Goal: Task Accomplishment & Management: Use online tool/utility

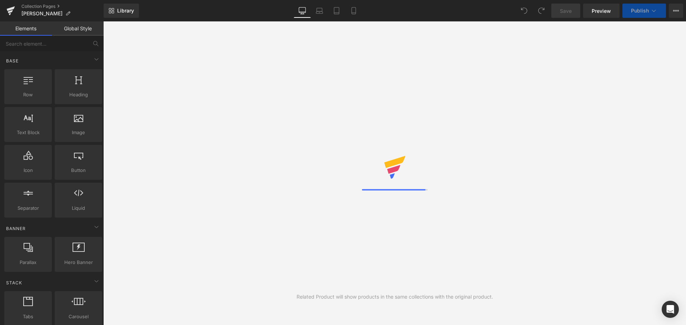
drag, startPoint x: 0, startPoint y: 0, endPoint x: 494, endPoint y: 175, distance: 524.4
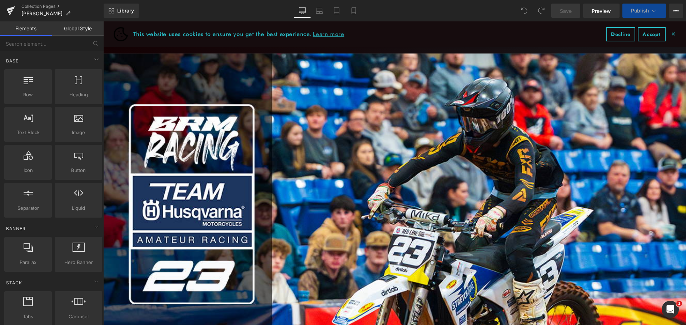
drag, startPoint x: 148, startPoint y: 21, endPoint x: 265, endPoint y: 125, distance: 156.6
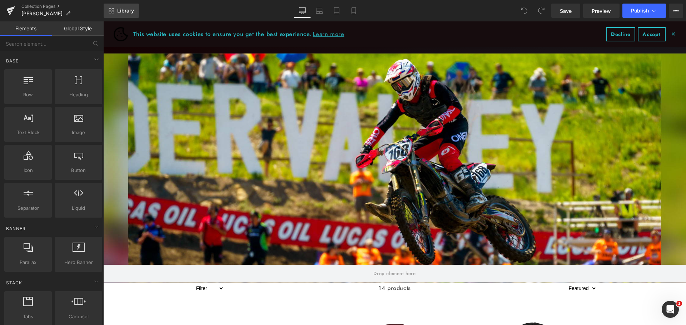
click at [125, 15] on link "Library" at bounding box center [121, 11] width 35 height 14
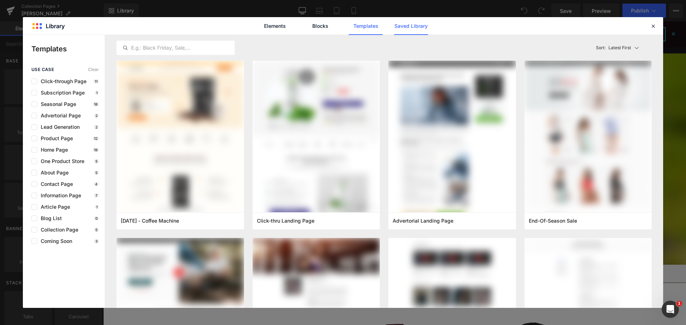
click at [425, 24] on link "Saved Library" at bounding box center [411, 26] width 34 height 18
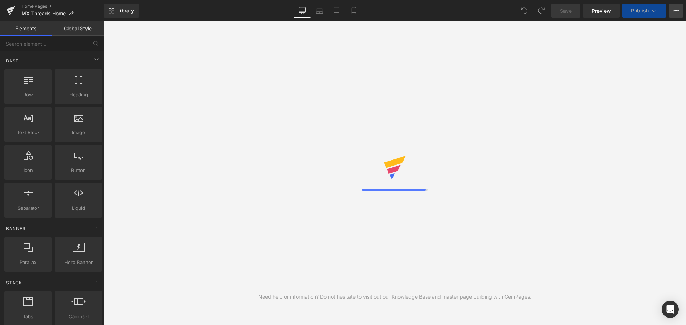
click at [678, 11] on icon at bounding box center [678, 10] width 2 height 1
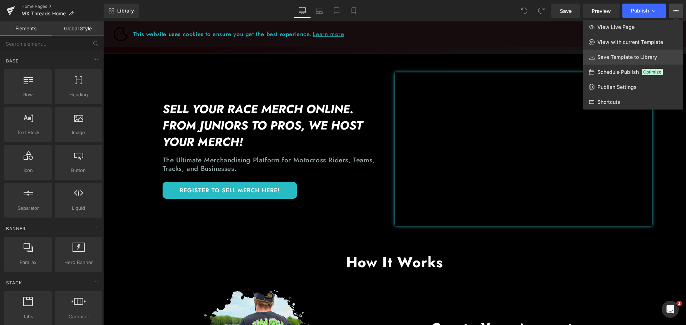
click at [621, 57] on span "Save Template to Library" at bounding box center [627, 57] width 60 height 6
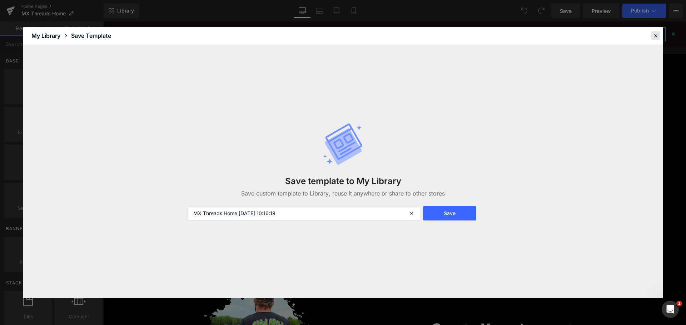
click at [655, 33] on icon at bounding box center [655, 36] width 6 height 6
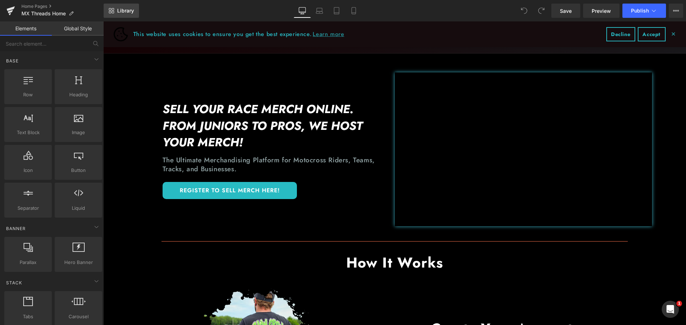
click at [127, 12] on span "Library" at bounding box center [125, 11] width 17 height 6
click at [8, 10] on icon at bounding box center [11, 8] width 8 height 5
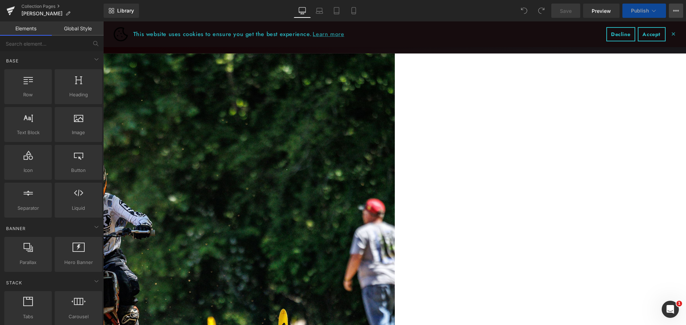
drag, startPoint x: 0, startPoint y: 0, endPoint x: 674, endPoint y: 13, distance: 674.6
click at [674, 13] on icon at bounding box center [676, 11] width 6 height 6
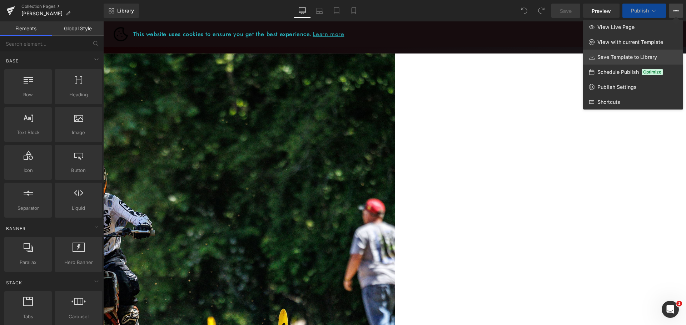
click at [610, 58] on span "Save Template to Library" at bounding box center [627, 57] width 60 height 6
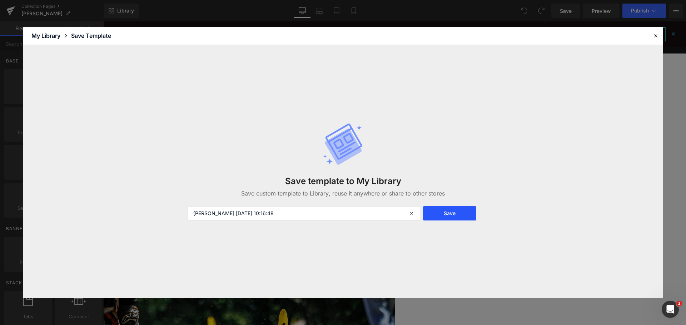
click at [455, 215] on button "Save" at bounding box center [449, 213] width 53 height 14
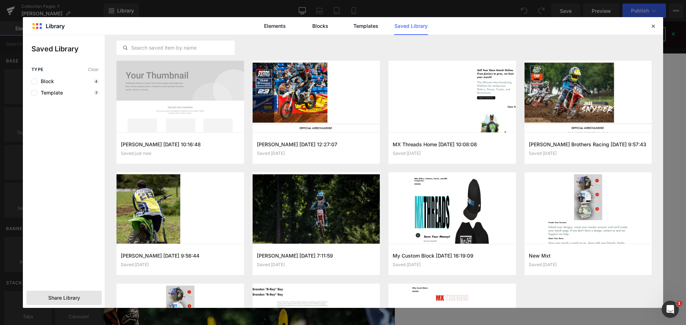
click at [114, 228] on span "Share Library" at bounding box center [149, 222] width 71 height 12
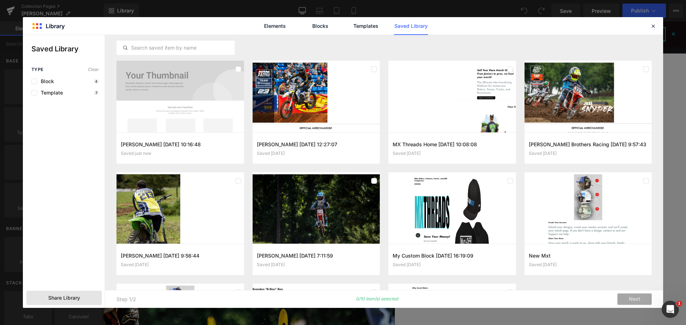
click at [114, 228] on span "Share Library" at bounding box center [149, 222] width 71 height 12
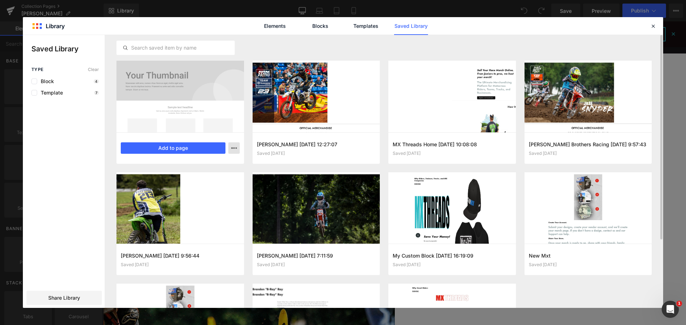
click at [184, 129] on icon "button" at bounding box center [149, 123] width 71 height 12
click at [465, 20] on div at bounding box center [468, 16] width 7 height 7
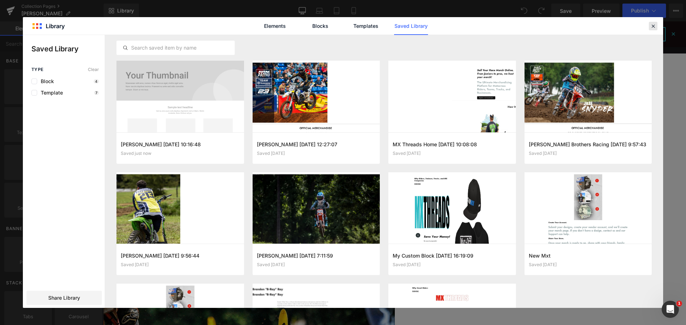
click at [654, 24] on icon at bounding box center [653, 26] width 6 height 6
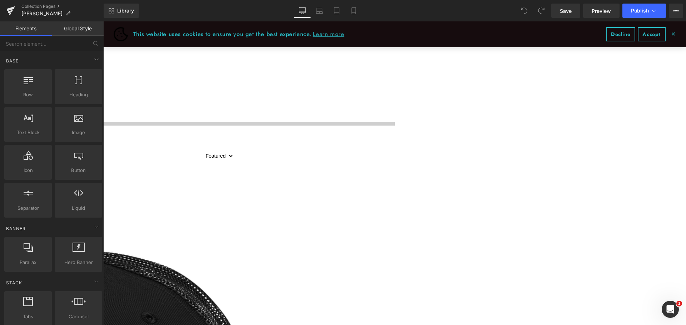
scroll to position [429, 0]
click at [123, 12] on span "Library" at bounding box center [125, 11] width 17 height 6
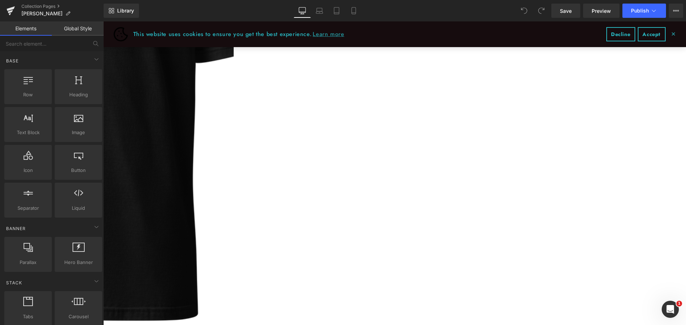
scroll to position [1375, 0]
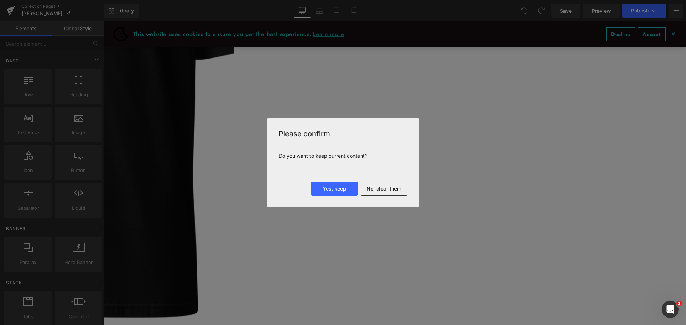
click at [238, 169] on div at bounding box center [343, 162] width 686 height 325
click at [332, 190] on button "Yes, keep" at bounding box center [334, 189] width 46 height 14
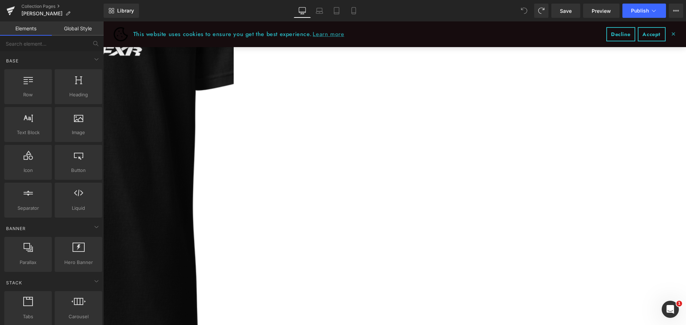
scroll to position [1348, 0]
click at [10, 11] on icon at bounding box center [10, 11] width 5 height 3
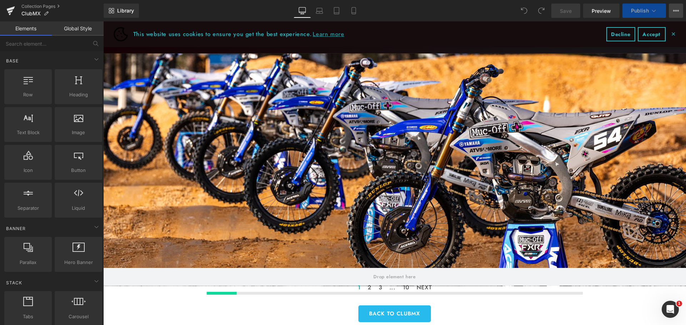
drag, startPoint x: 0, startPoint y: 0, endPoint x: 674, endPoint y: 12, distance: 674.6
click at [674, 12] on icon at bounding box center [676, 11] width 6 height 6
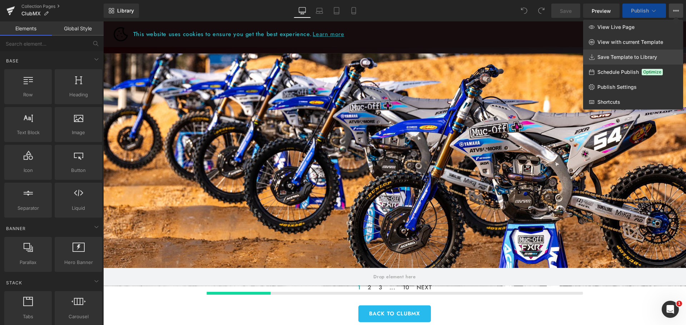
click at [603, 58] on span "Save Template to Library" at bounding box center [627, 57] width 60 height 6
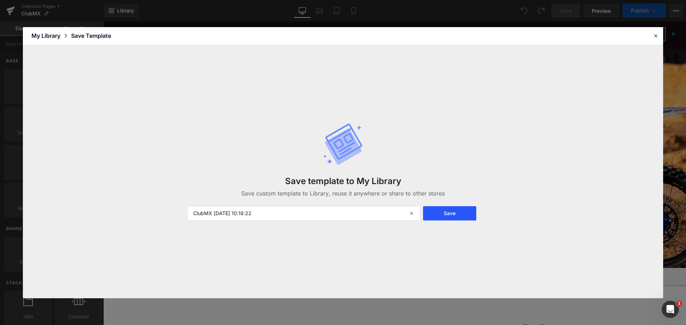
click at [461, 215] on button "Save" at bounding box center [449, 213] width 53 height 14
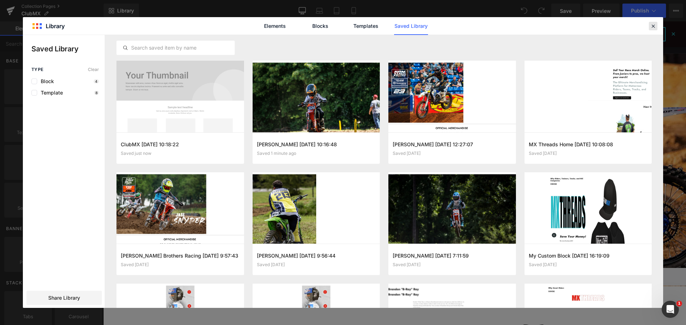
click at [651, 24] on icon at bounding box center [653, 26] width 6 height 6
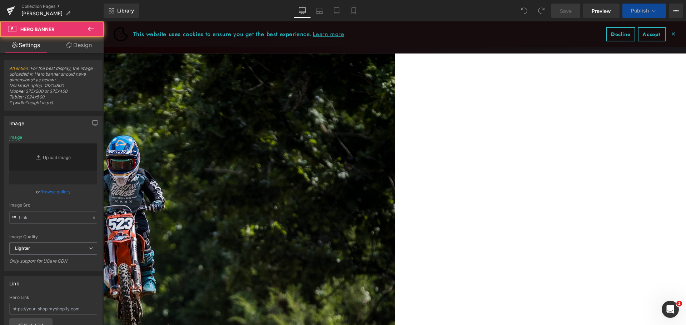
type input "[URL][DOMAIN_NAME]"
